Goal: Find specific page/section: Find specific page/section

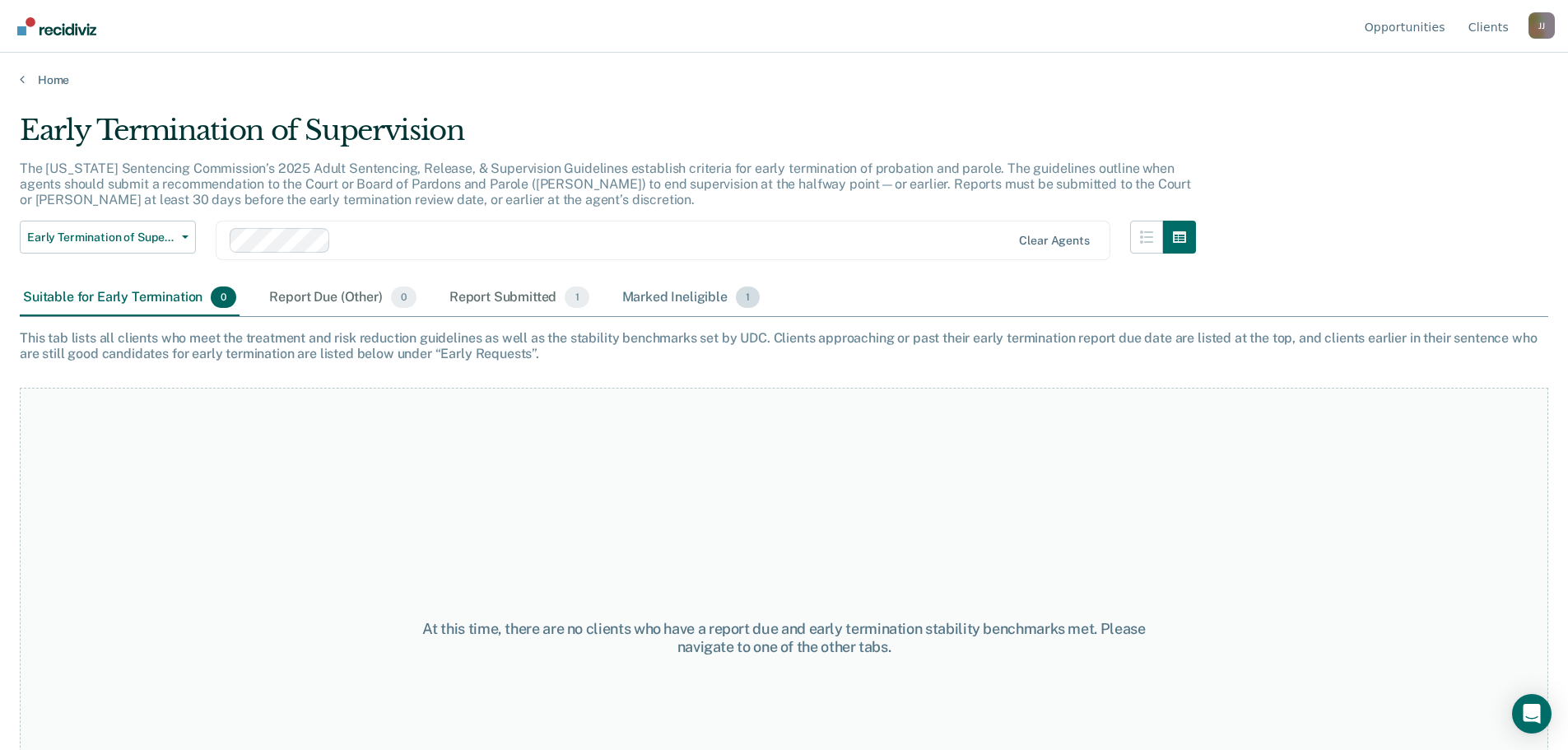
click at [653, 306] on div "Marked Ineligible 1" at bounding box center [691, 297] width 145 height 36
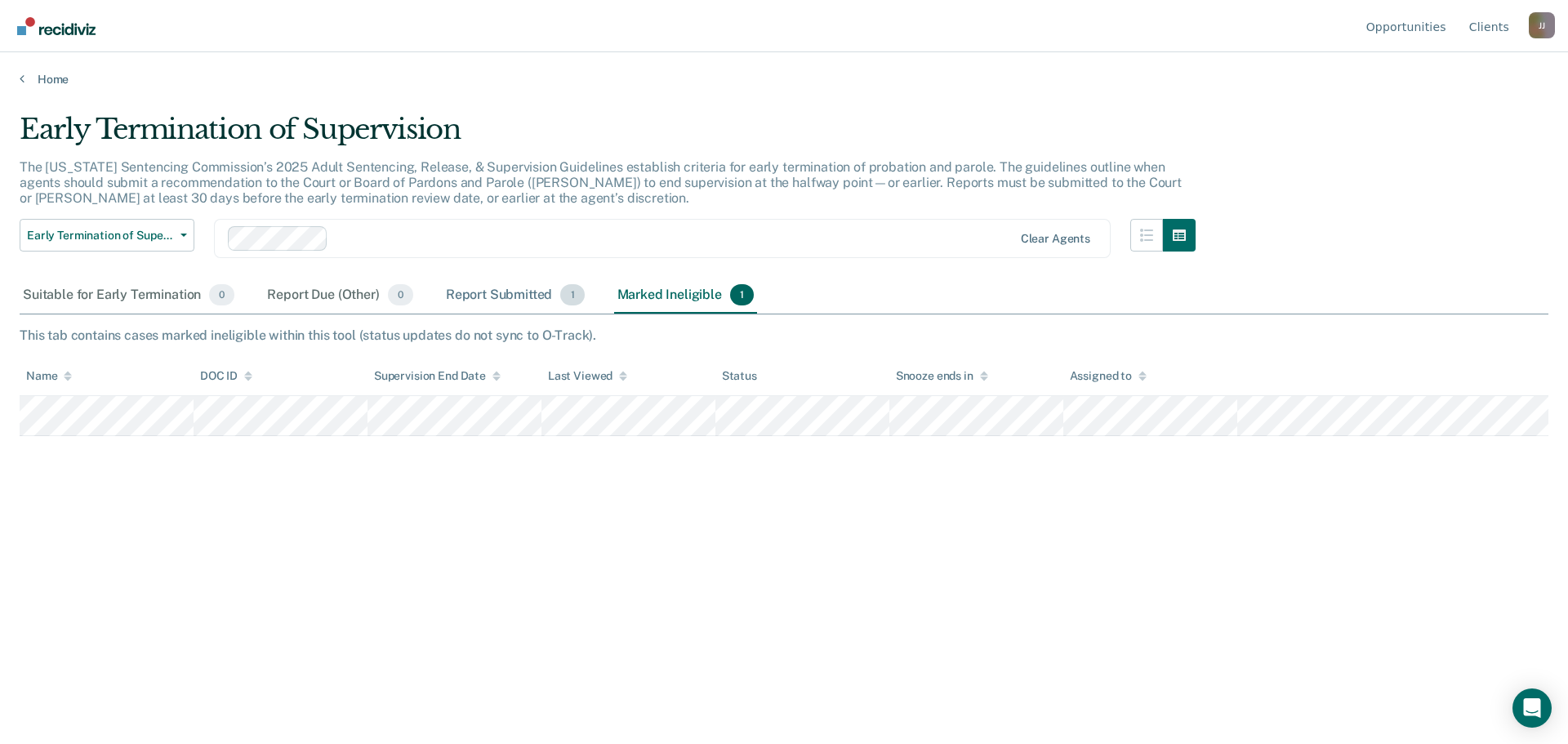
click at [490, 290] on div "Report Submitted 1" at bounding box center [515, 295] width 145 height 36
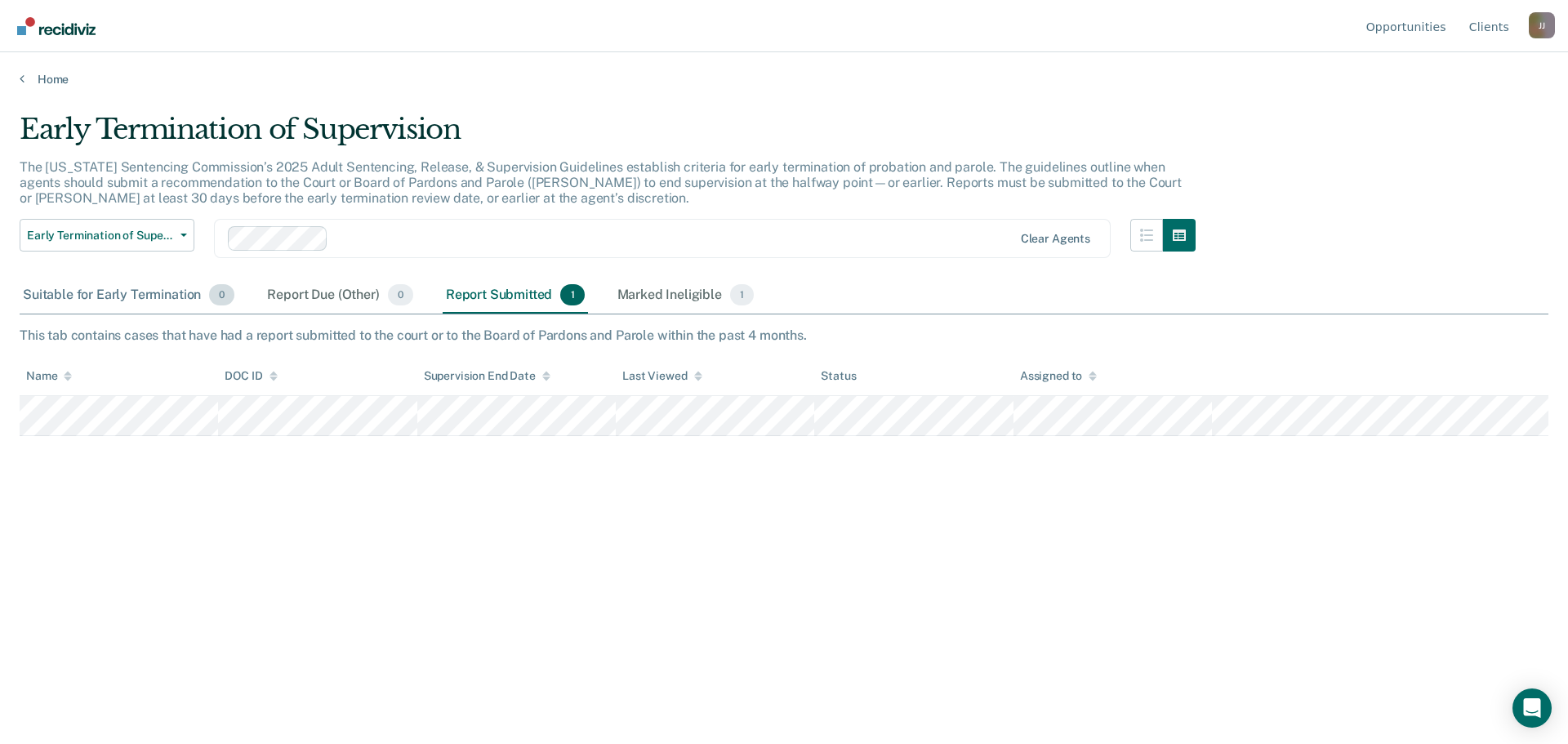
click at [120, 300] on div "Suitable for Early Termination 0" at bounding box center [128, 295] width 218 height 36
